Goal: Information Seeking & Learning: Learn about a topic

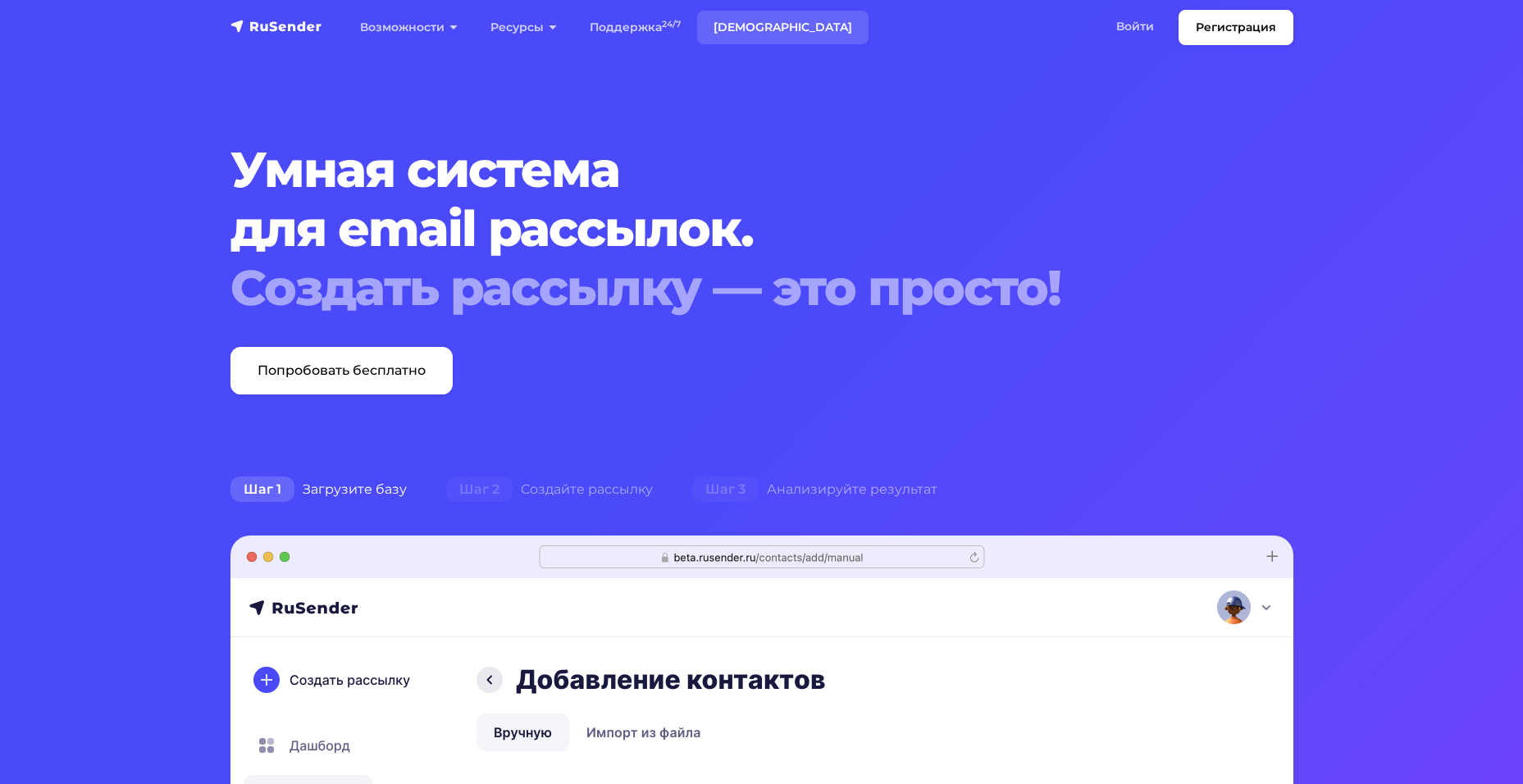
click at [742, 30] on link "[DEMOGRAPHIC_DATA]" at bounding box center [783, 27] width 171 height 33
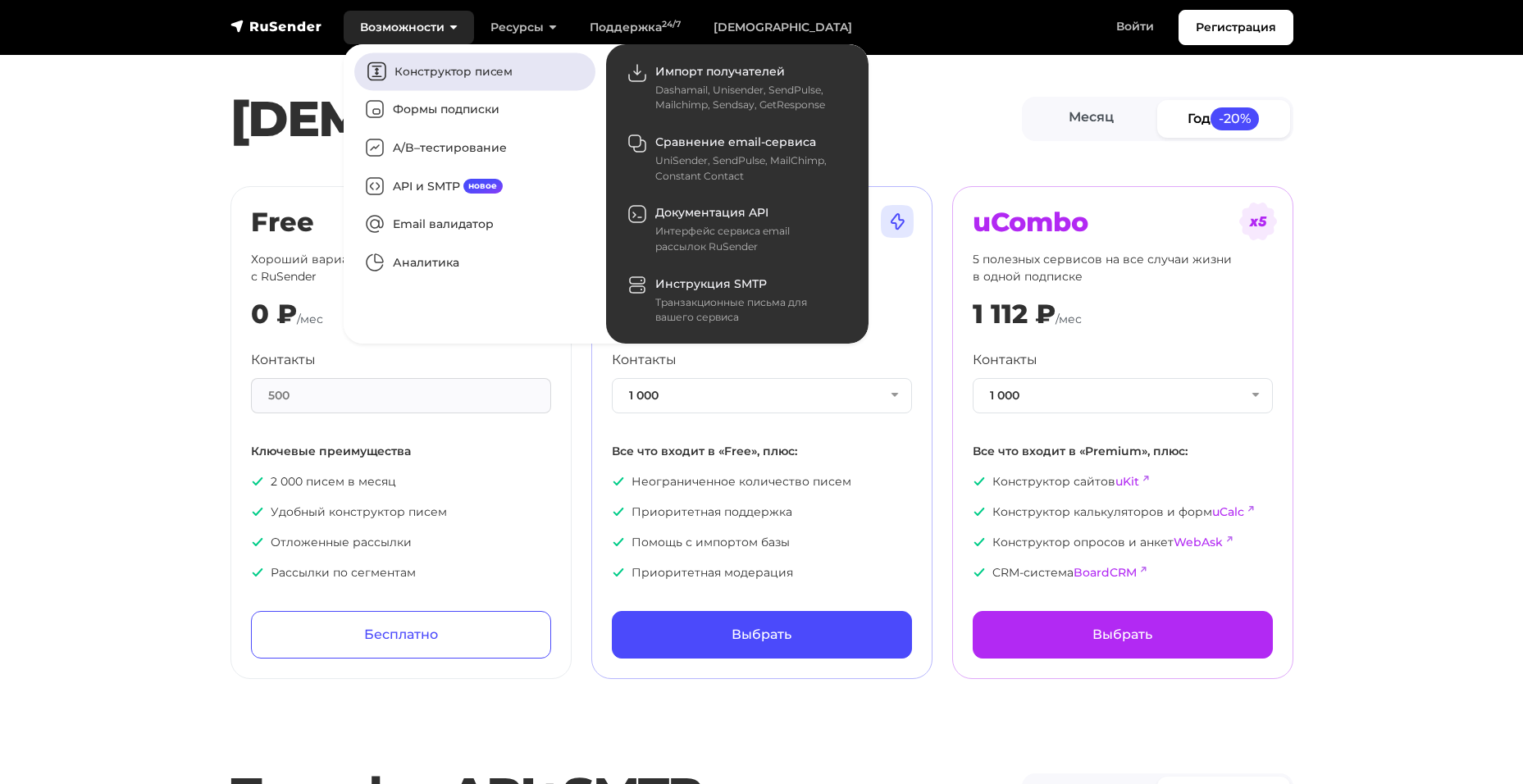
click at [412, 73] on link "Конструктор писем" at bounding box center [475, 71] width 241 height 38
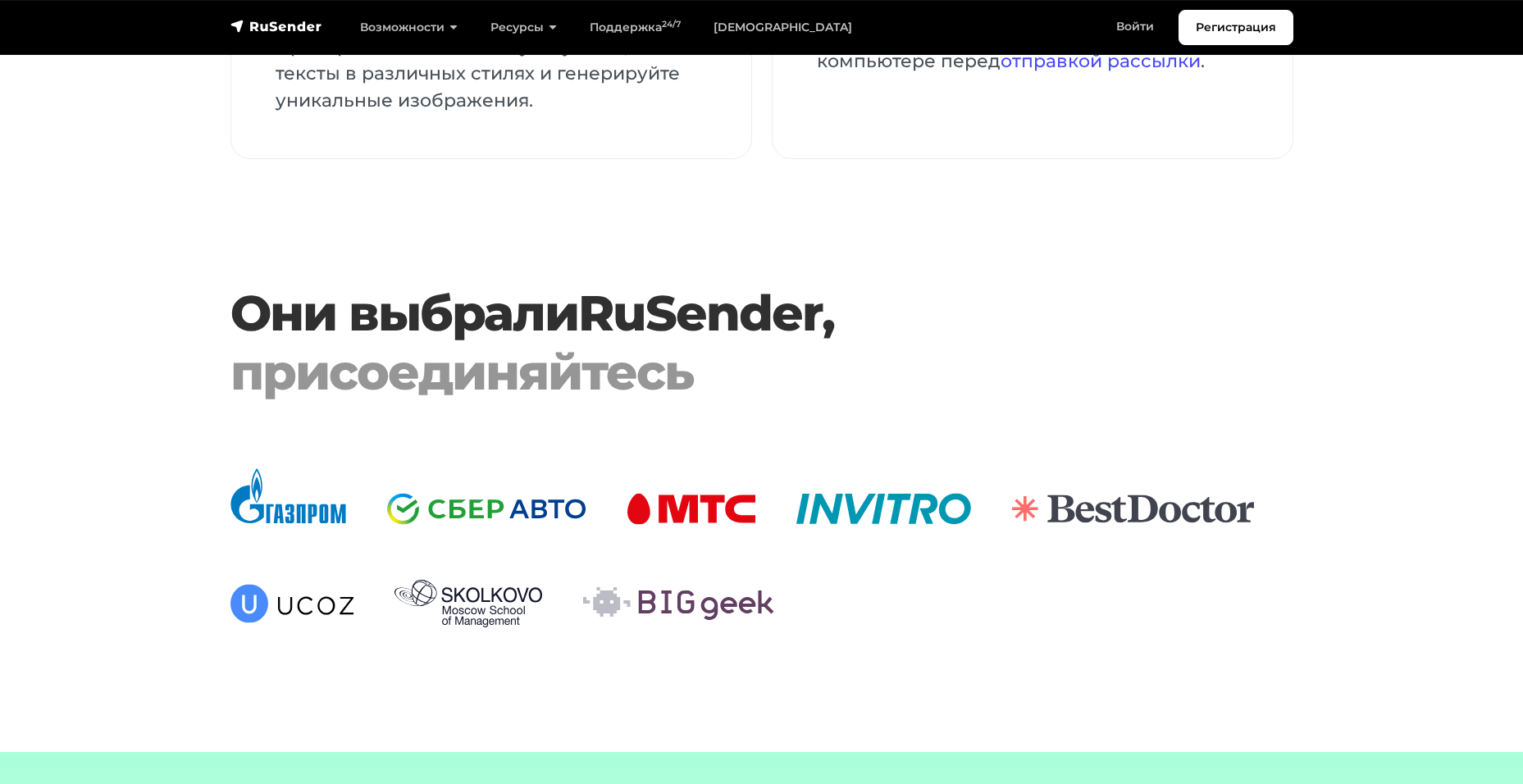
scroll to position [4754, 0]
